Goal: Task Accomplishment & Management: Complete application form

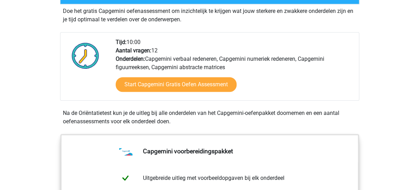
scroll to position [211, 0]
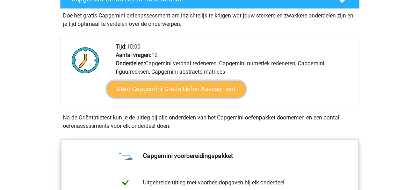
click at [193, 89] on link "Start Capgemini Gratis Oefen Assessment" at bounding box center [176, 89] width 139 height 17
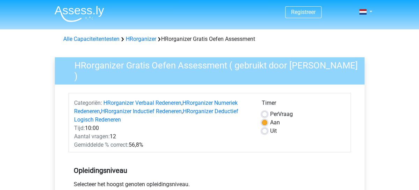
click at [306, 147] on div "Timer Per Vraag Aan Uit" at bounding box center [304, 124] width 94 height 50
click at [270, 128] on label "Uit" at bounding box center [273, 131] width 7 height 8
click at [264, 128] on input "Uit" at bounding box center [265, 130] width 6 height 7
radio input "true"
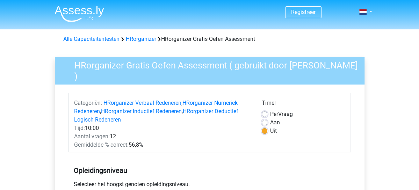
click at [203, 127] on div "Tijd: 10:00" at bounding box center [163, 128] width 188 height 8
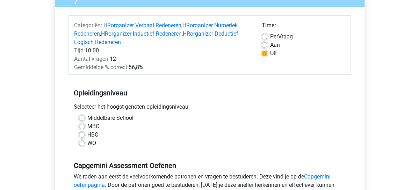
scroll to position [88, 0]
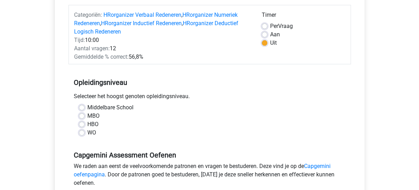
click at [87, 121] on label "HBO" at bounding box center [92, 124] width 11 height 8
click at [83, 121] on input "HBO" at bounding box center [82, 123] width 6 height 7
radio input "true"
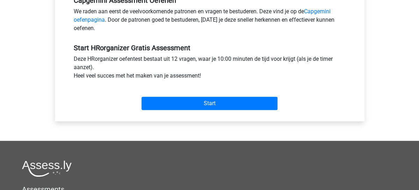
scroll to position [243, 0]
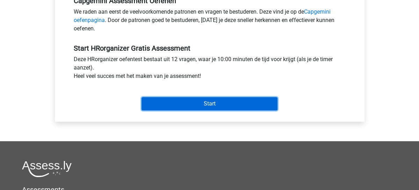
click at [219, 101] on input "Start" at bounding box center [210, 103] width 136 height 13
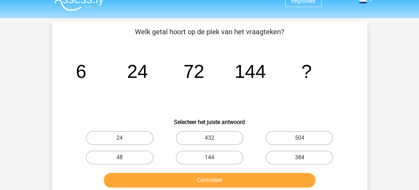
scroll to position [12, 0]
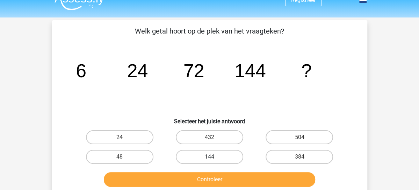
click at [216, 154] on label "144" at bounding box center [210, 157] width 68 height 14
click at [214, 157] on input "144" at bounding box center [212, 159] width 5 height 5
radio input "true"
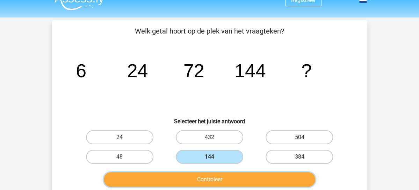
click at [222, 183] on button "Controleer" at bounding box center [210, 179] width 212 height 15
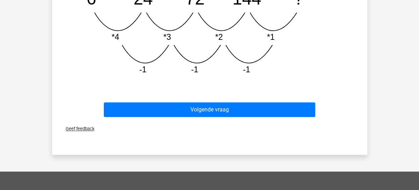
scroll to position [255, 0]
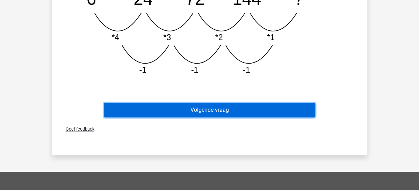
click at [233, 110] on button "Volgende vraag" at bounding box center [210, 110] width 212 height 15
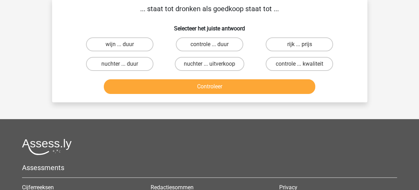
scroll to position [32, 0]
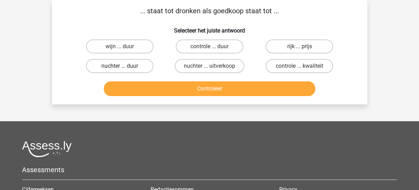
click at [124, 66] on label "nuchter ... duur" at bounding box center [120, 66] width 68 height 14
click at [124, 66] on input "nuchter ... duur" at bounding box center [122, 68] width 5 height 5
radio input "true"
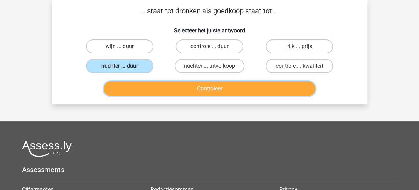
click at [210, 85] on button "Controleer" at bounding box center [210, 89] width 212 height 15
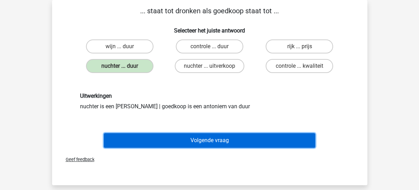
click at [214, 144] on button "Volgende vraag" at bounding box center [210, 140] width 212 height 15
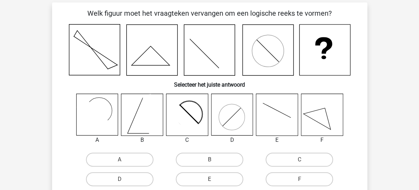
scroll to position [29, 0]
click at [99, 113] on rect at bounding box center [94, 116] width 34 height 34
click at [121, 163] on input "A" at bounding box center [122, 162] width 5 height 5
radio input "true"
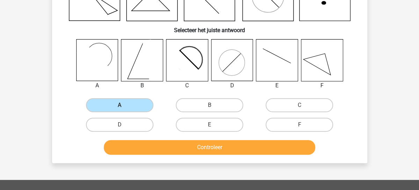
scroll to position [113, 0]
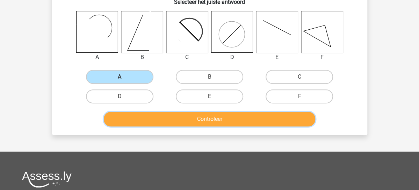
click at [198, 118] on button "Controleer" at bounding box center [210, 119] width 212 height 15
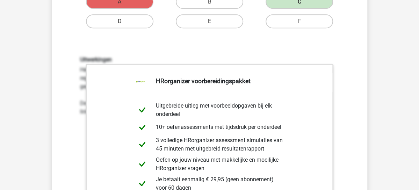
scroll to position [188, 0]
click at [73, 133] on div "Uitwerkingen Het gaat in deze opgave om een statische reeks. Dit betekent dat n…" at bounding box center [209, 147] width 293 height 217
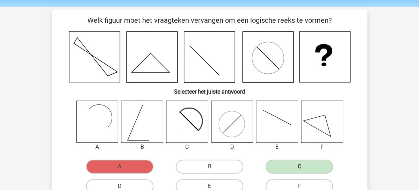
scroll to position [23, 0]
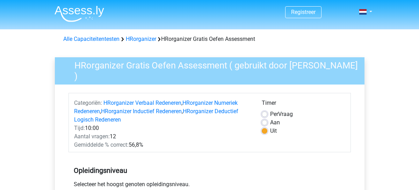
scroll to position [243, 0]
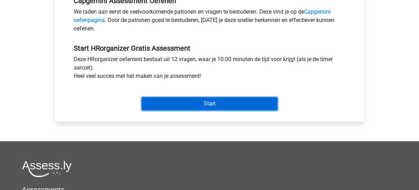
click at [216, 100] on input "Start" at bounding box center [210, 103] width 136 height 13
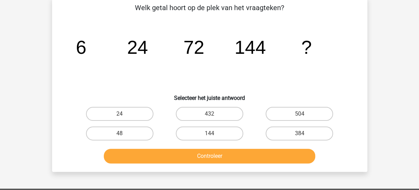
scroll to position [43, 0]
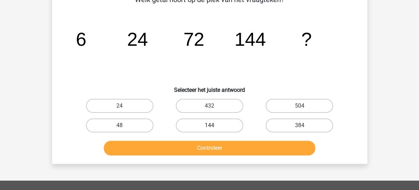
click at [217, 125] on label "144" at bounding box center [210, 126] width 68 height 14
click at [214, 126] on input "144" at bounding box center [212, 128] width 5 height 5
radio input "true"
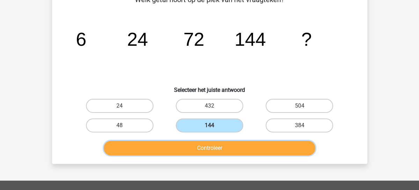
click at [213, 151] on button "Controleer" at bounding box center [210, 148] width 212 height 15
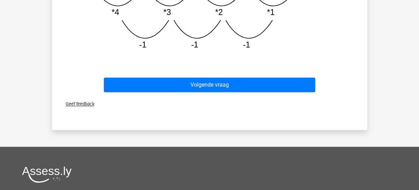
scroll to position [282, 0]
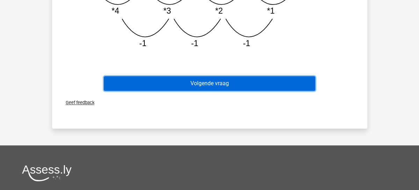
click at [219, 84] on button "Volgende vraag" at bounding box center [210, 83] width 212 height 15
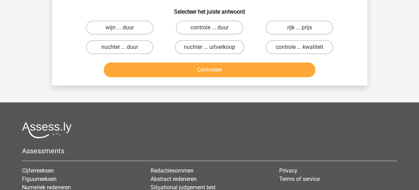
scroll to position [32, 0]
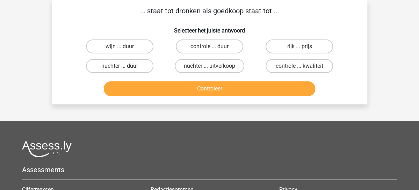
click at [133, 67] on label "nuchter ... duur" at bounding box center [120, 66] width 68 height 14
click at [124, 67] on input "nuchter ... duur" at bounding box center [122, 68] width 5 height 5
radio input "true"
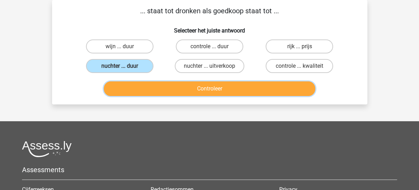
click at [222, 88] on button "Controleer" at bounding box center [210, 89] width 212 height 15
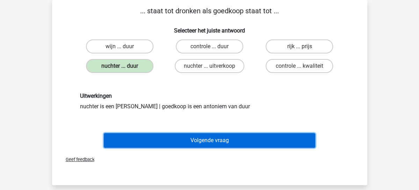
click at [221, 140] on button "Volgende vraag" at bounding box center [210, 140] width 212 height 15
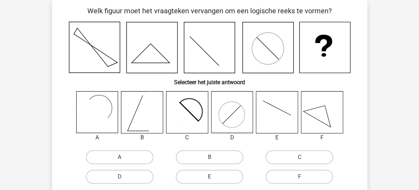
click at [196, 107] on icon at bounding box center [187, 113] width 42 height 42
click at [306, 156] on label "C" at bounding box center [300, 157] width 68 height 14
click at [304, 157] on input "C" at bounding box center [302, 159] width 5 height 5
radio input "true"
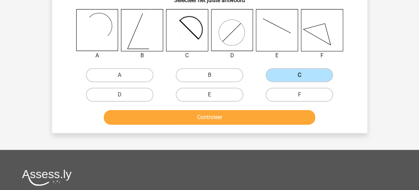
scroll to position [118, 0]
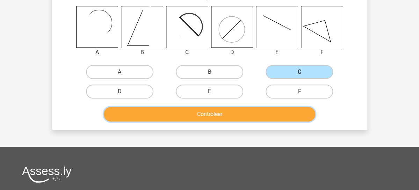
click at [217, 118] on button "Controleer" at bounding box center [210, 114] width 212 height 15
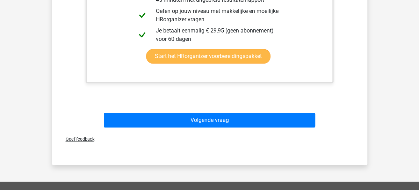
scroll to position [347, 0]
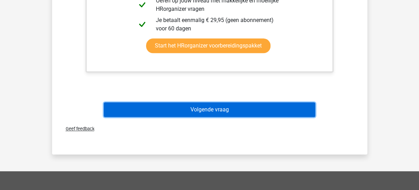
click at [218, 114] on button "Volgende vraag" at bounding box center [210, 109] width 212 height 15
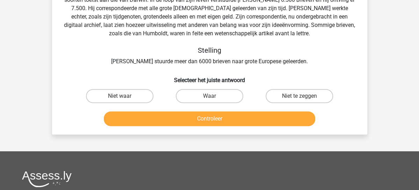
scroll to position [32, 0]
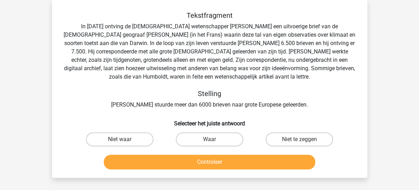
click at [211, 143] on input "Waar" at bounding box center [212, 142] width 5 height 5
radio input "true"
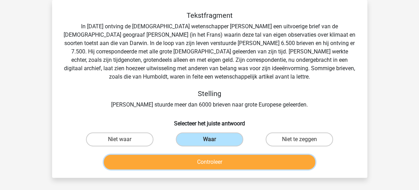
click at [213, 158] on button "Controleer" at bounding box center [210, 162] width 212 height 15
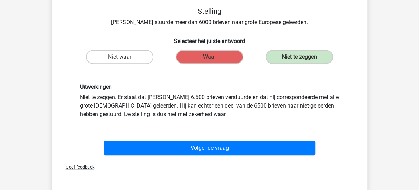
scroll to position [114, 0]
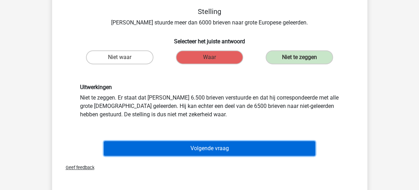
click at [213, 146] on button "Volgende vraag" at bounding box center [210, 148] width 212 height 15
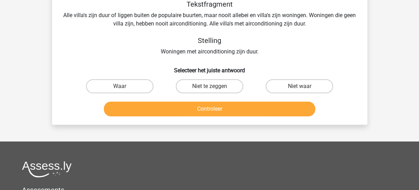
scroll to position [32, 0]
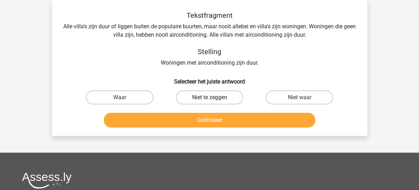
click at [218, 94] on label "Niet te zeggen" at bounding box center [210, 98] width 68 height 14
click at [214, 98] on input "Niet te zeggen" at bounding box center [212, 100] width 5 height 5
radio input "true"
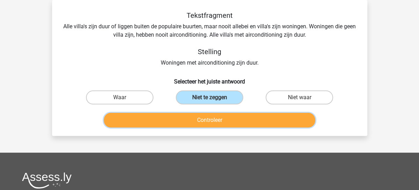
click at [216, 117] on button "Controleer" at bounding box center [210, 120] width 212 height 15
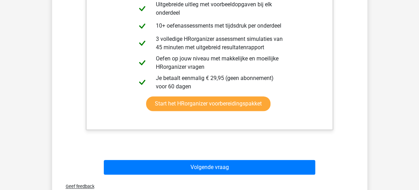
scroll to position [212, 0]
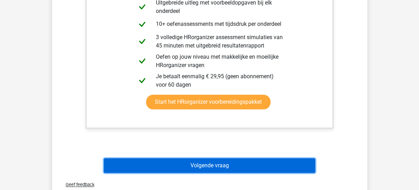
click at [210, 164] on button "Volgende vraag" at bounding box center [210, 165] width 212 height 15
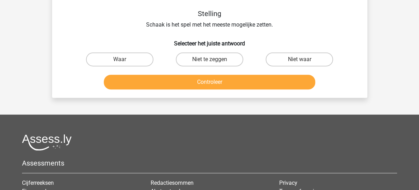
scroll to position [32, 0]
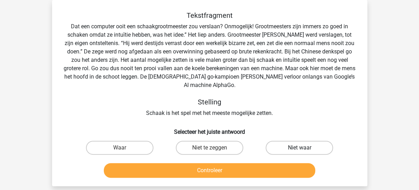
click at [298, 147] on label "Niet waar" at bounding box center [300, 148] width 68 height 14
click at [300, 148] on input "Niet waar" at bounding box center [302, 150] width 5 height 5
radio input "true"
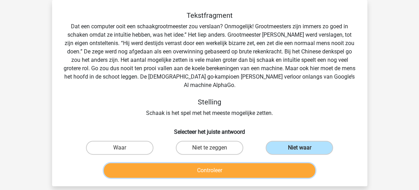
click at [242, 170] on button "Controleer" at bounding box center [210, 170] width 212 height 15
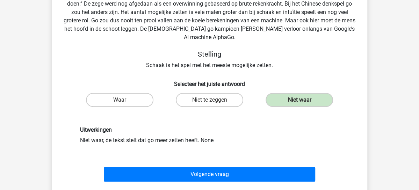
scroll to position [80, 0]
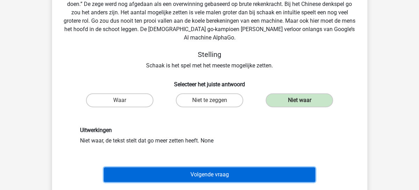
click at [220, 172] on button "Volgende vraag" at bounding box center [210, 175] width 212 height 15
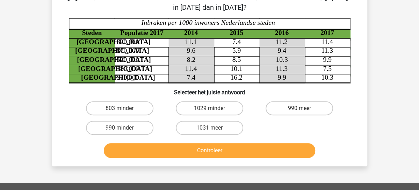
scroll to position [32, 0]
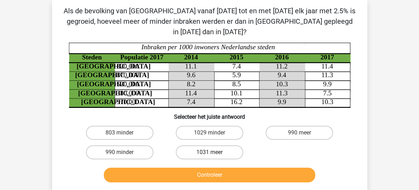
click at [215, 146] on label "1031 meer" at bounding box center [210, 153] width 68 height 14
click at [214, 153] on input "1031 meer" at bounding box center [212, 155] width 5 height 5
radio input "true"
click at [294, 126] on label "990 meer" at bounding box center [300, 133] width 68 height 14
click at [300, 133] on input "990 meer" at bounding box center [302, 135] width 5 height 5
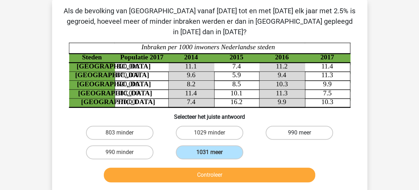
radio input "true"
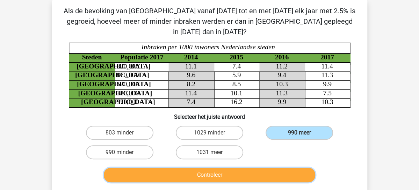
click at [234, 168] on button "Controleer" at bounding box center [210, 175] width 212 height 15
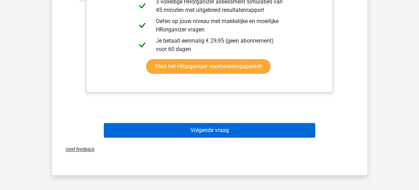
scroll to position [303, 0]
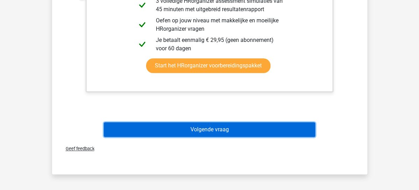
click at [210, 122] on button "Volgende vraag" at bounding box center [210, 129] width 212 height 15
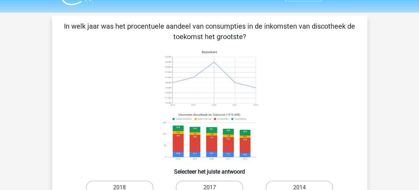
scroll to position [17, 0]
drag, startPoint x: 215, startPoint y: 97, endPoint x: 91, endPoint y: 118, distance: 126.2
click at [91, 118] on icon at bounding box center [210, 104] width 282 height 115
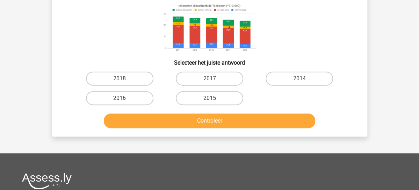
scroll to position [132, 0]
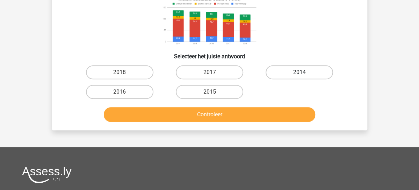
click at [287, 68] on label "2014" at bounding box center [300, 72] width 68 height 14
click at [300, 72] on input "2014" at bounding box center [302, 74] width 5 height 5
radio input "true"
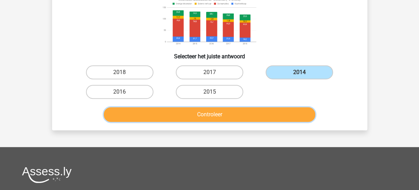
click at [207, 112] on button "Controleer" at bounding box center [210, 114] width 212 height 15
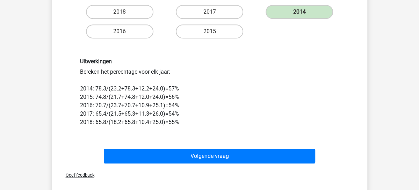
scroll to position [197, 0]
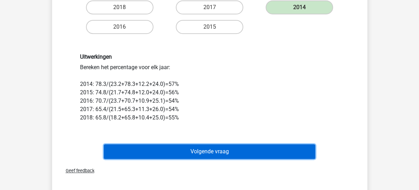
click at [211, 155] on button "Volgende vraag" at bounding box center [210, 151] width 212 height 15
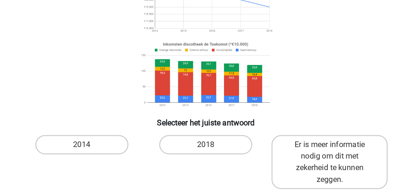
scroll to position [37, 0]
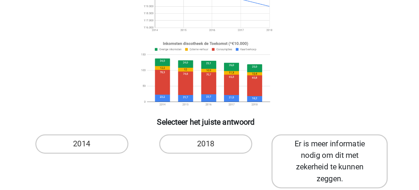
click at [304, 167] on label "Er is meer informatie nodig om dit met zekerheid te kunnen zeggen." at bounding box center [299, 169] width 84 height 39
click at [304, 161] on input "Er is meer informatie nodig om dit met zekerheid te kunnen zeggen." at bounding box center [302, 159] width 5 height 5
radio input "true"
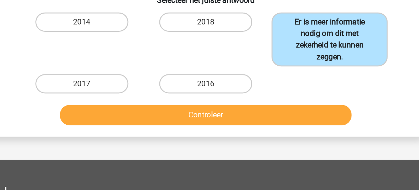
scroll to position [126, 0]
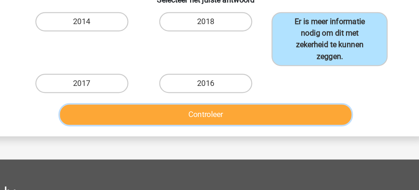
click at [255, 139] on button "Controleer" at bounding box center [210, 135] width 212 height 15
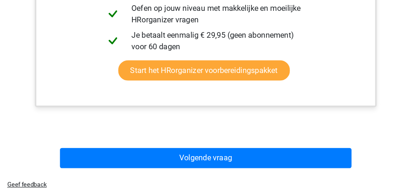
scroll to position [320, 0]
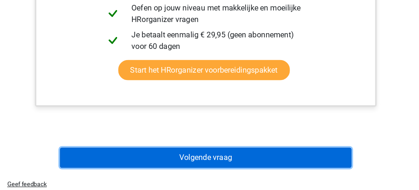
click at [232, 165] on button "Volgende vraag" at bounding box center [210, 166] width 212 height 15
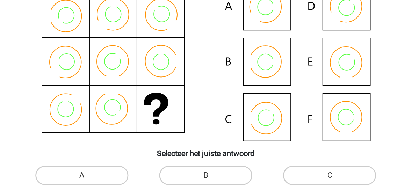
scroll to position [32, 0]
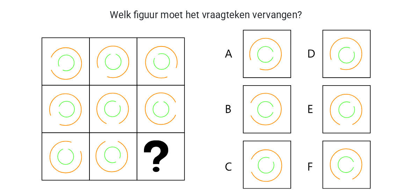
click at [260, 115] on icon at bounding box center [210, 79] width 282 height 115
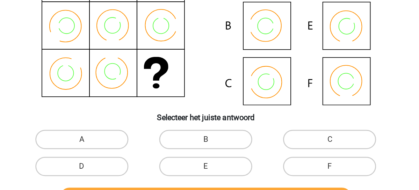
scroll to position [44, 0]
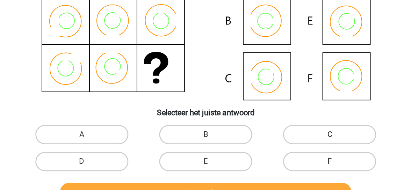
click at [300, 148] on label "C" at bounding box center [300, 150] width 68 height 14
click at [300, 150] on input "C" at bounding box center [302, 152] width 5 height 5
radio input "true"
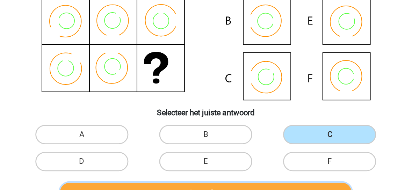
click at [262, 185] on button "Controleer" at bounding box center [210, 192] width 212 height 15
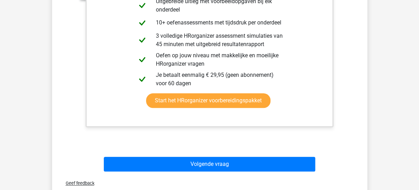
scroll to position [299, 0]
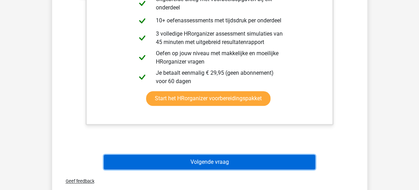
click at [222, 165] on button "Volgende vraag" at bounding box center [210, 162] width 212 height 15
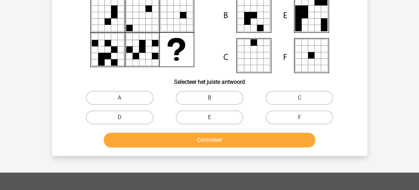
scroll to position [32, 0]
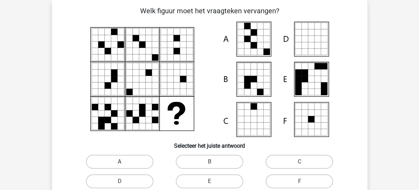
click at [123, 155] on label "A" at bounding box center [120, 162] width 68 height 14
click at [123, 162] on input "A" at bounding box center [122, 164] width 5 height 5
radio input "true"
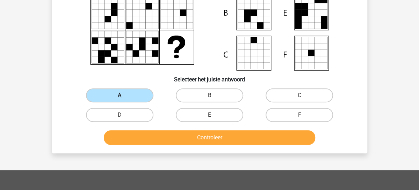
scroll to position [132, 0]
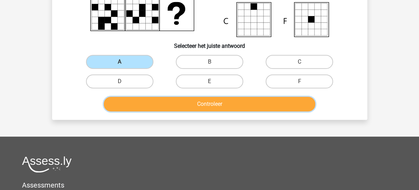
click at [203, 103] on button "Controleer" at bounding box center [210, 104] width 212 height 15
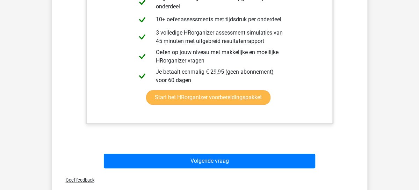
scroll to position [299, 0]
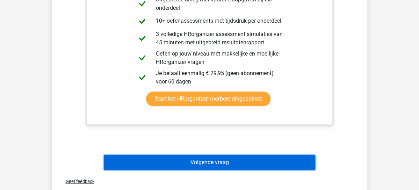
click at [207, 160] on button "Volgende vraag" at bounding box center [210, 162] width 212 height 15
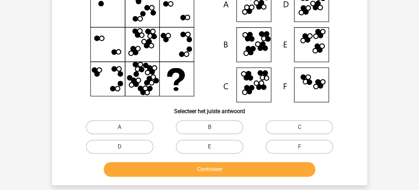
scroll to position [32, 0]
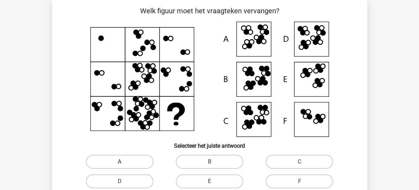
click at [137, 161] on label "A" at bounding box center [120, 162] width 68 height 14
click at [124, 162] on input "A" at bounding box center [122, 164] width 5 height 5
radio input "true"
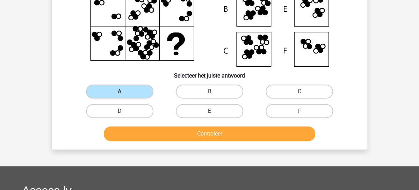
scroll to position [104, 0]
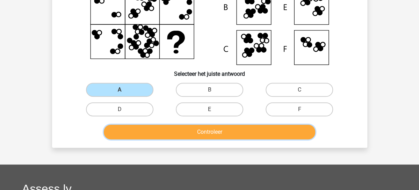
click at [194, 131] on button "Controleer" at bounding box center [210, 132] width 212 height 15
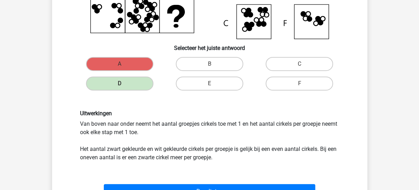
scroll to position [201, 0]
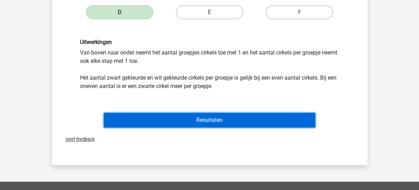
click at [218, 116] on button "Resultaten" at bounding box center [210, 120] width 212 height 15
